Goal: Task Accomplishment & Management: Use online tool/utility

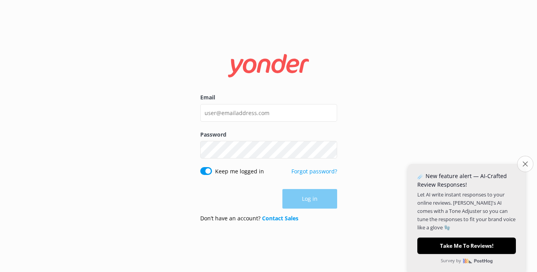
click at [525, 161] on icon "Close survey" at bounding box center [524, 163] width 5 height 5
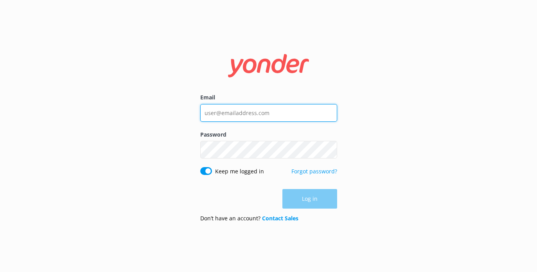
click at [243, 109] on input "Email" at bounding box center [268, 113] width 137 height 18
paste input "[PERSON_NAME][EMAIL_ADDRESS][DOMAIN_NAME]"
type input "[PERSON_NAME][EMAIL_ADDRESS][DOMAIN_NAME]"
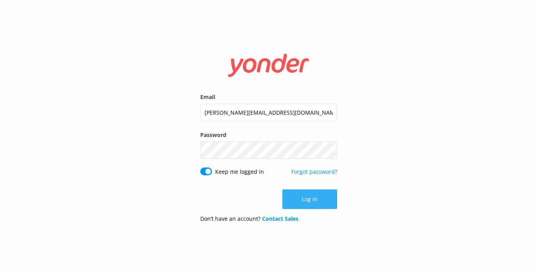
click at [322, 202] on button "Log in" at bounding box center [309, 199] width 55 height 20
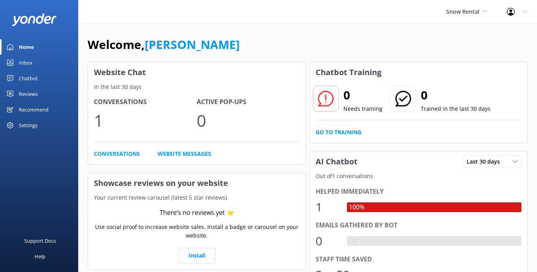
click at [18, 80] on link "Chatbot" at bounding box center [39, 78] width 78 height 16
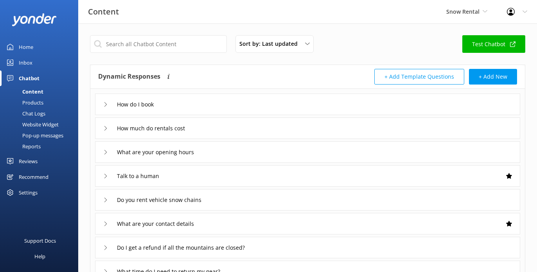
click at [28, 127] on div "Website Widget" at bounding box center [32, 124] width 54 height 11
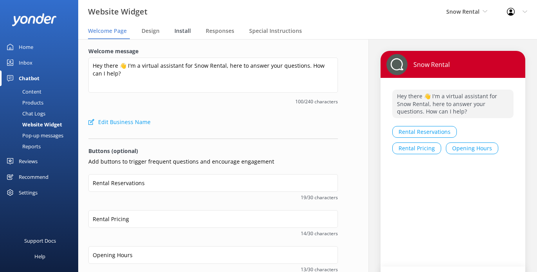
click at [185, 33] on span "Install" at bounding box center [182, 31] width 16 height 8
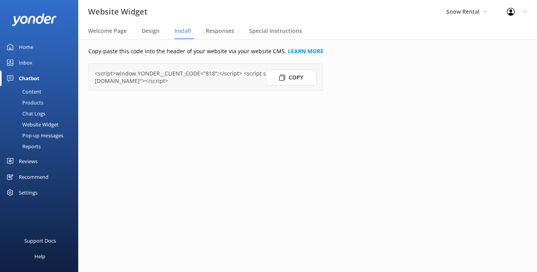
click at [298, 81] on button "Copy" at bounding box center [291, 78] width 51 height 16
